Goal: Navigation & Orientation: Find specific page/section

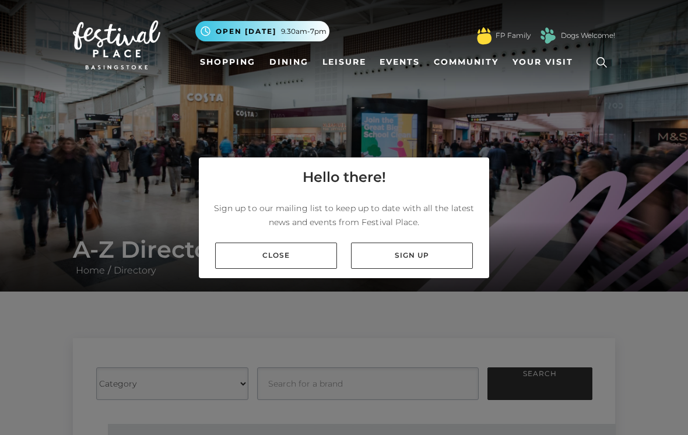
click at [300, 269] on link "Close" at bounding box center [276, 255] width 122 height 26
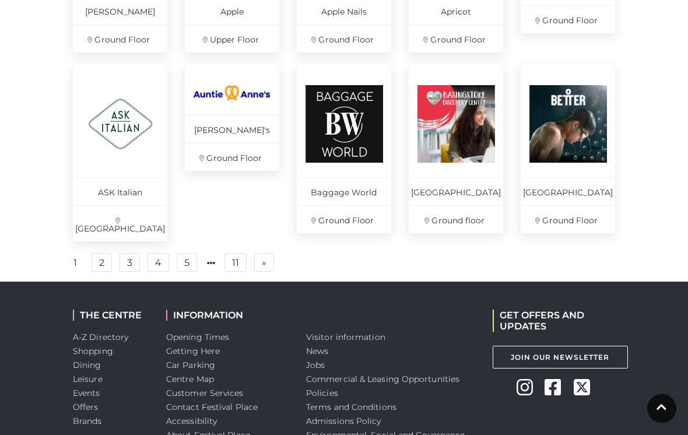
scroll to position [843, 0]
click at [104, 260] on link "2" at bounding box center [101, 262] width 20 height 19
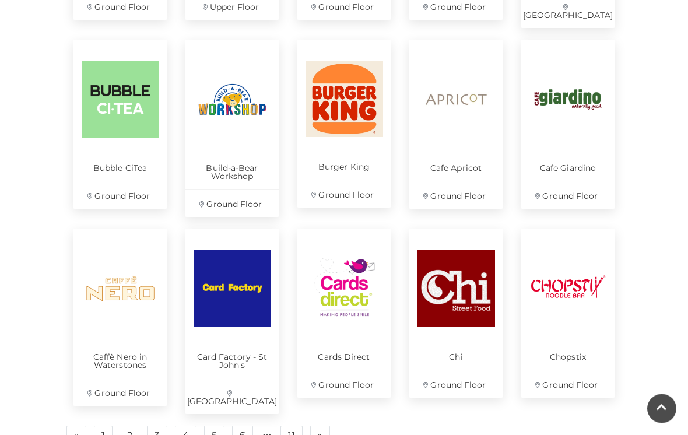
scroll to position [695, 0]
click at [163, 425] on link "3" at bounding box center [157, 434] width 20 height 19
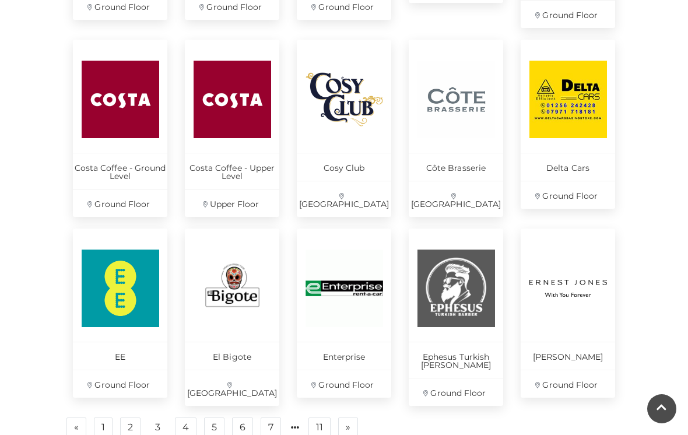
click at [185, 426] on link "4" at bounding box center [186, 426] width 22 height 19
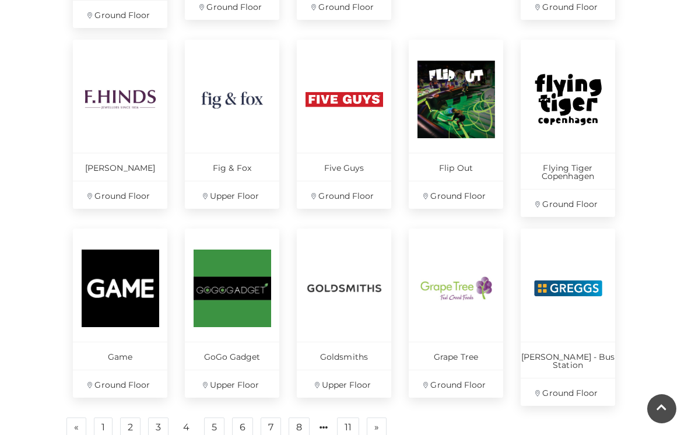
click at [212, 417] on link "5" at bounding box center [214, 426] width 20 height 19
click at [211, 417] on link "5" at bounding box center [214, 426] width 20 height 19
click at [213, 417] on link "5" at bounding box center [214, 426] width 20 height 19
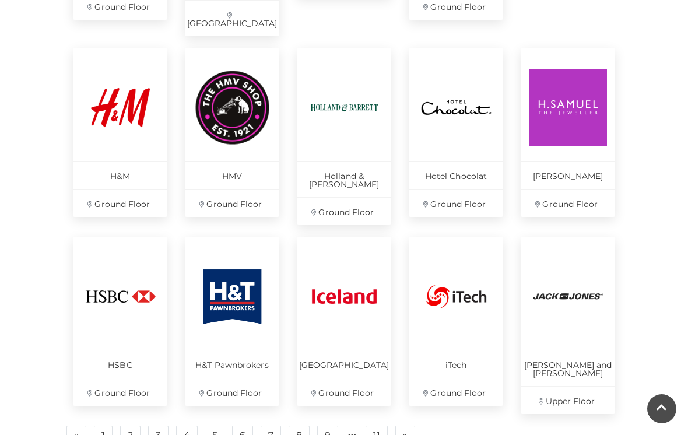
click at [244, 425] on link "6" at bounding box center [242, 434] width 21 height 19
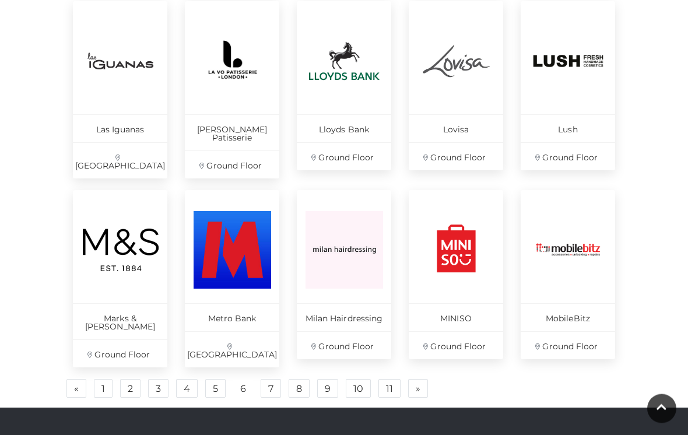
scroll to position [742, 0]
click at [273, 379] on link "7" at bounding box center [270, 388] width 20 height 19
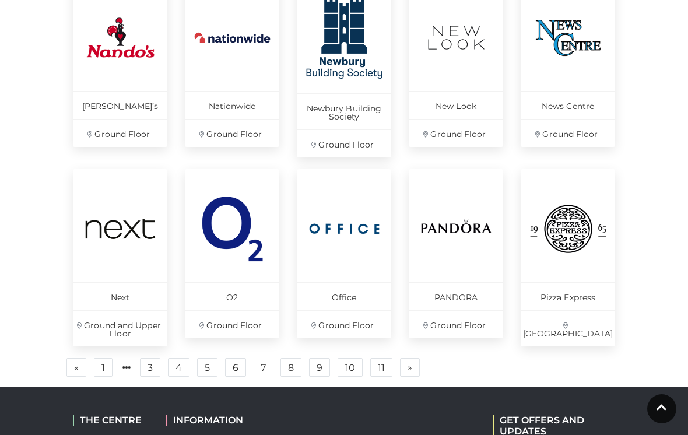
scroll to position [756, 0]
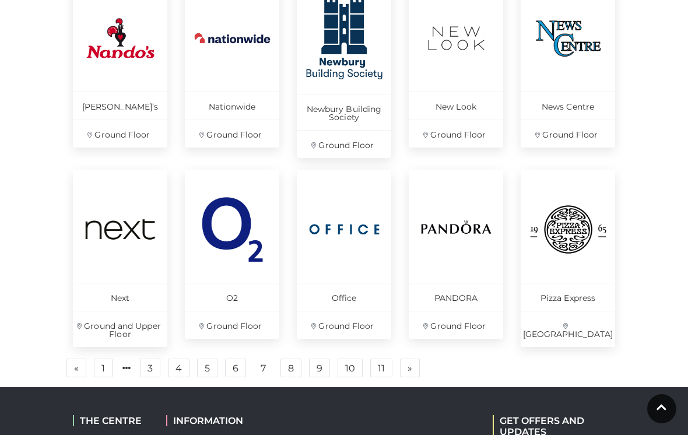
click at [294, 372] on link "8" at bounding box center [290, 367] width 21 height 19
click at [299, 364] on link "8" at bounding box center [290, 367] width 21 height 19
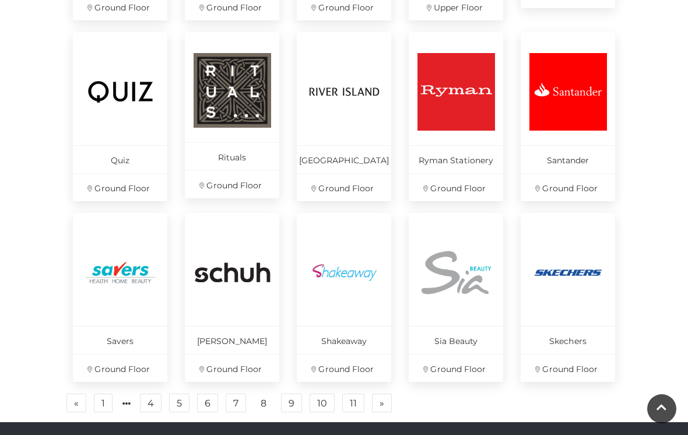
click at [290, 368] on div "Shakeaway Ground Floor" at bounding box center [344, 303] width 112 height 181
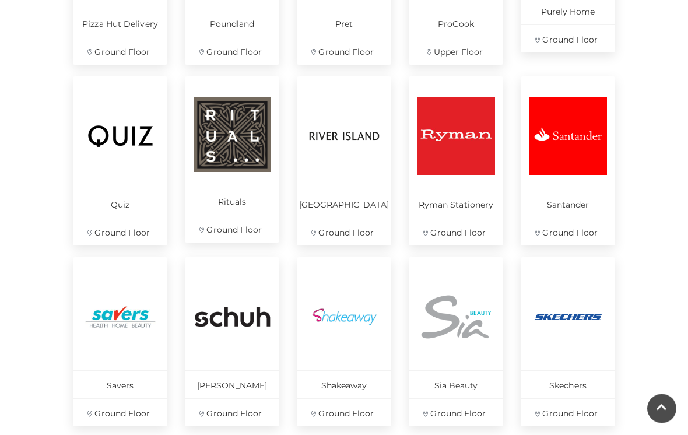
scroll to position [650, 0]
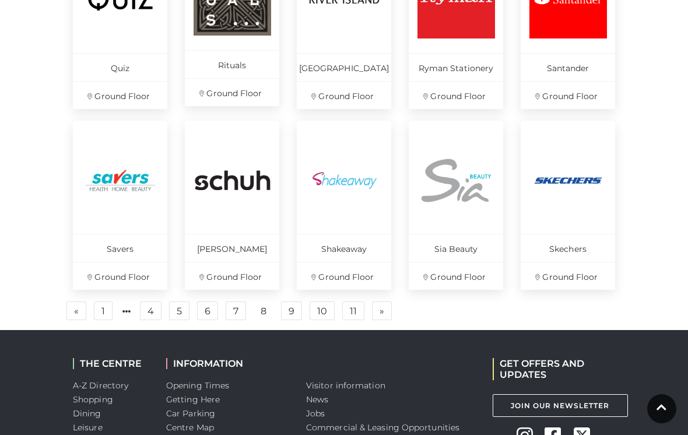
click at [296, 304] on link "9" at bounding box center [291, 310] width 21 height 19
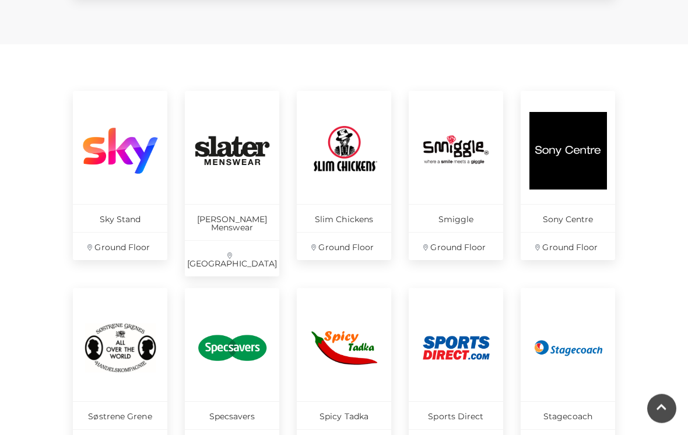
scroll to position [455, 0]
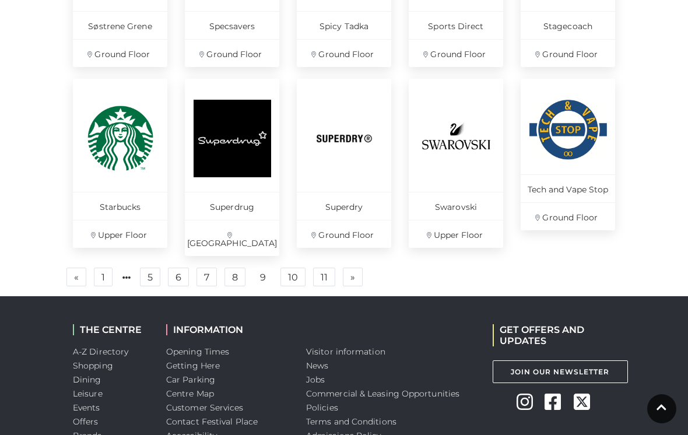
click at [296, 267] on link "10" at bounding box center [292, 276] width 25 height 19
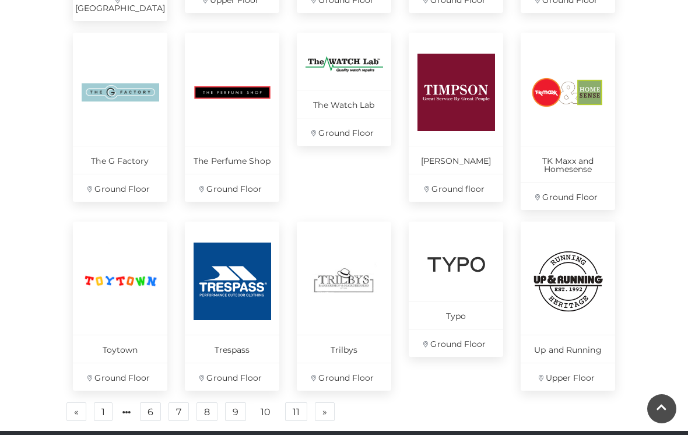
scroll to position [705, 0]
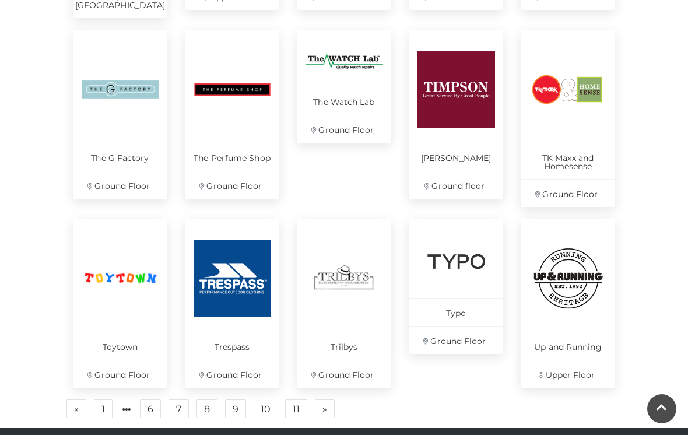
click at [302, 404] on link "11" at bounding box center [296, 408] width 22 height 19
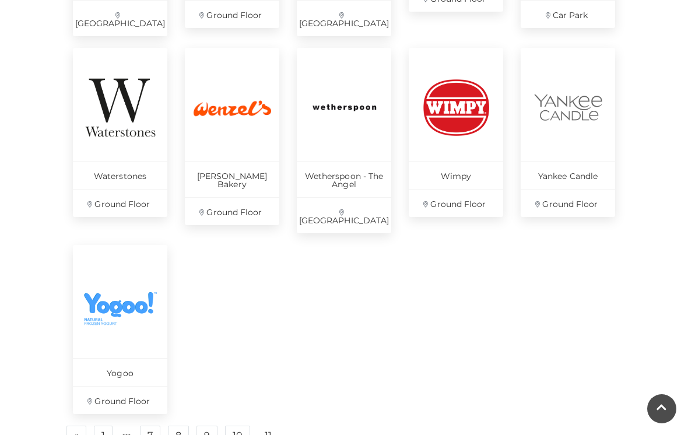
scroll to position [685, 0]
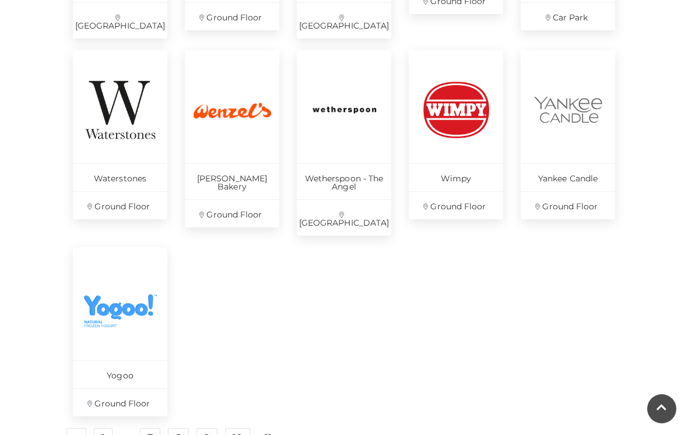
click at [274, 428] on link "11" at bounding box center [268, 437] width 21 height 19
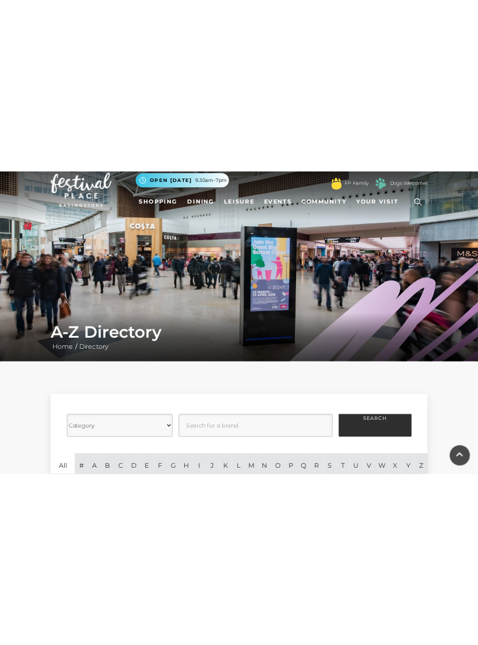
scroll to position [0, 0]
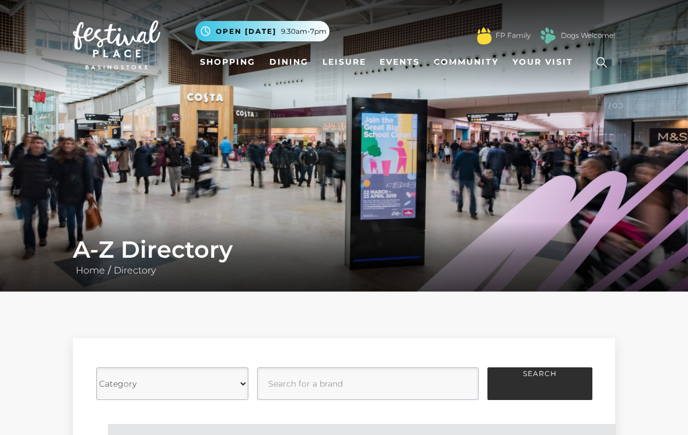
click at [679, 391] on div "Category Cafes Restaurants Fashion Services Technology Homeware Gifts, Statione…" at bounding box center [344, 395] width 688 height 208
